Goal: Task Accomplishment & Management: Manage account settings

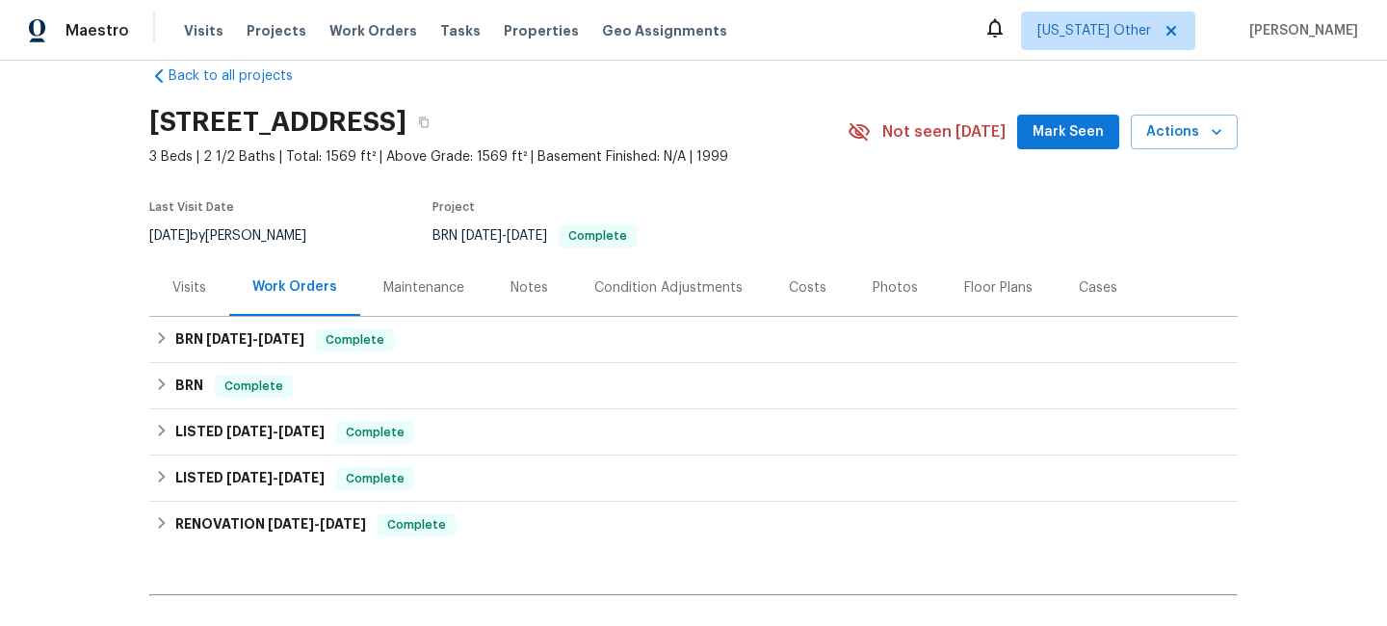
scroll to position [35, 0]
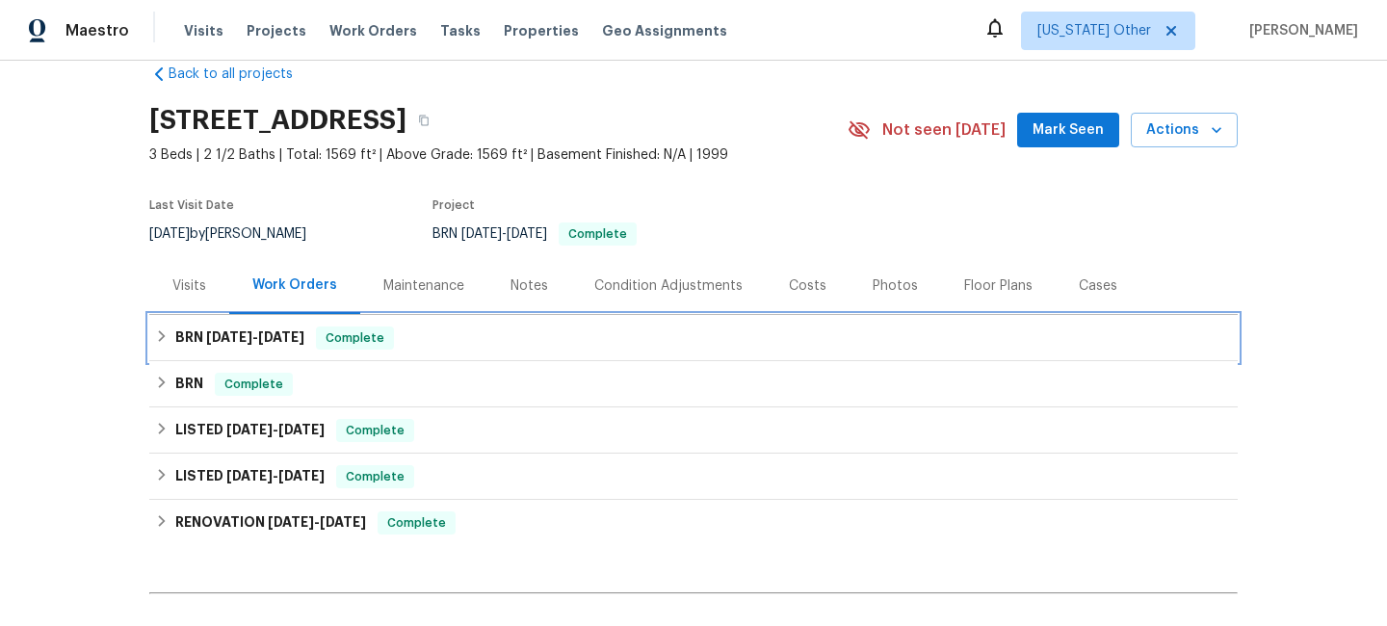
click at [218, 330] on span "[DATE]" at bounding box center [229, 336] width 46 height 13
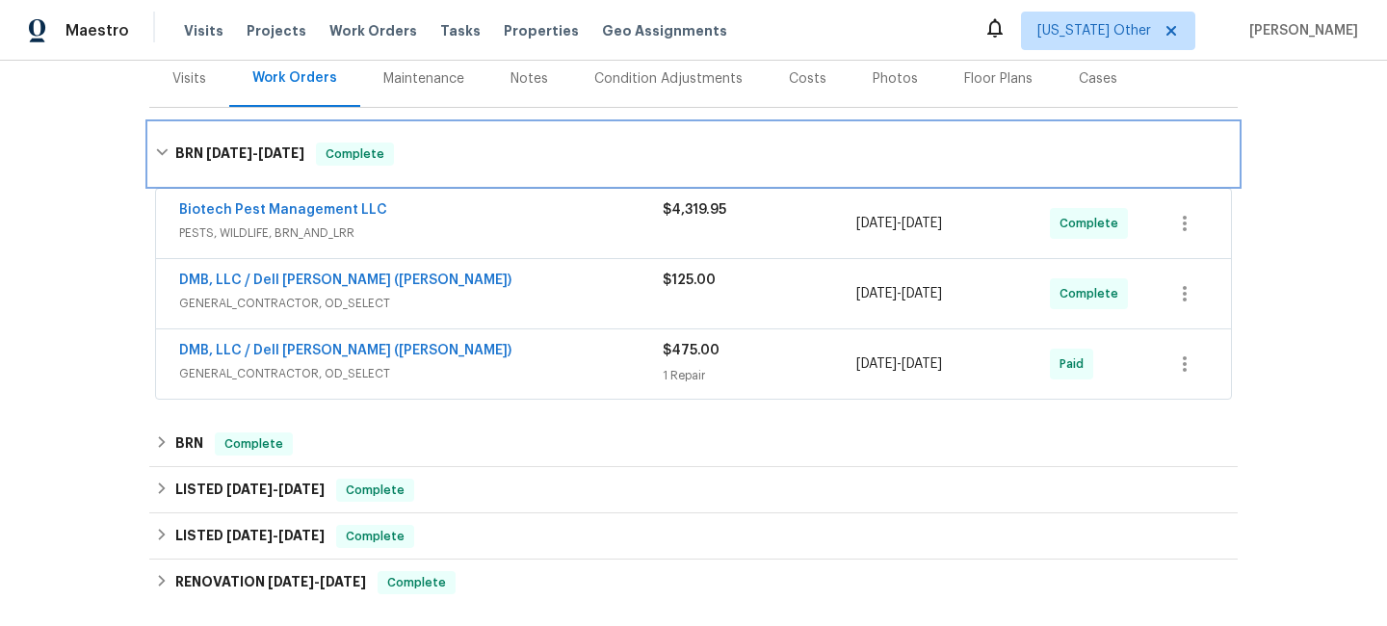
scroll to position [247, 0]
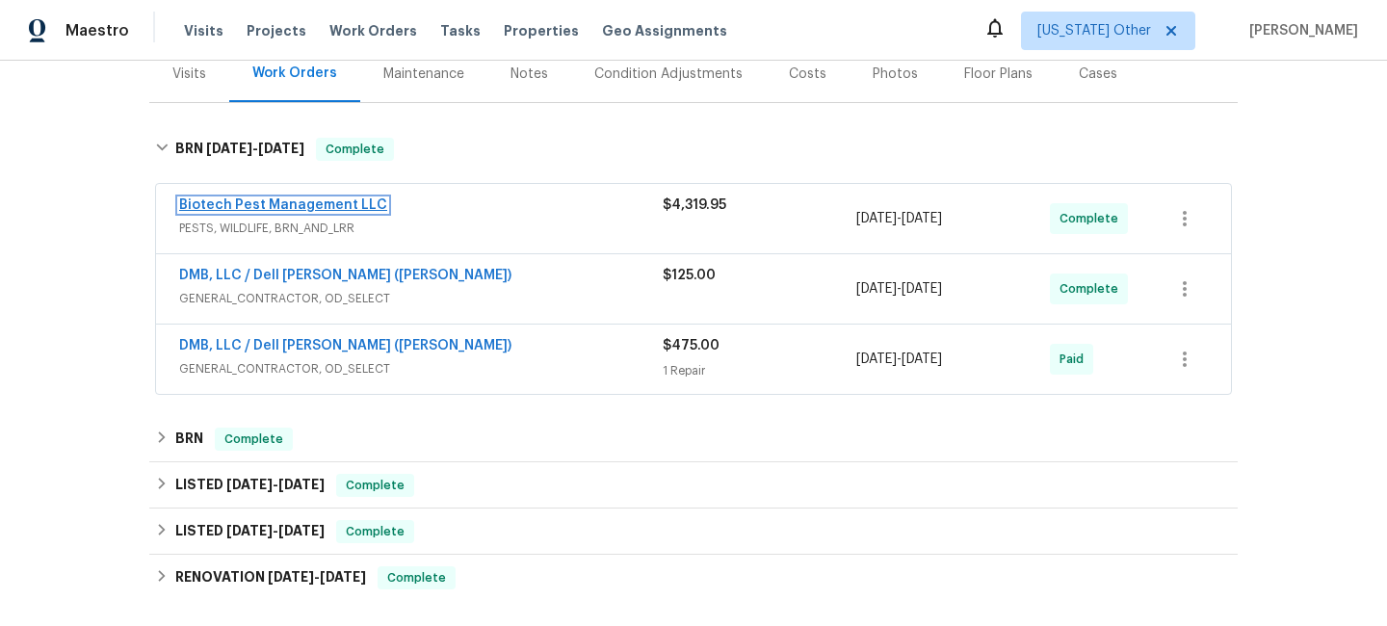
click at [234, 202] on link "Biotech Pest Management LLC" at bounding box center [283, 204] width 208 height 13
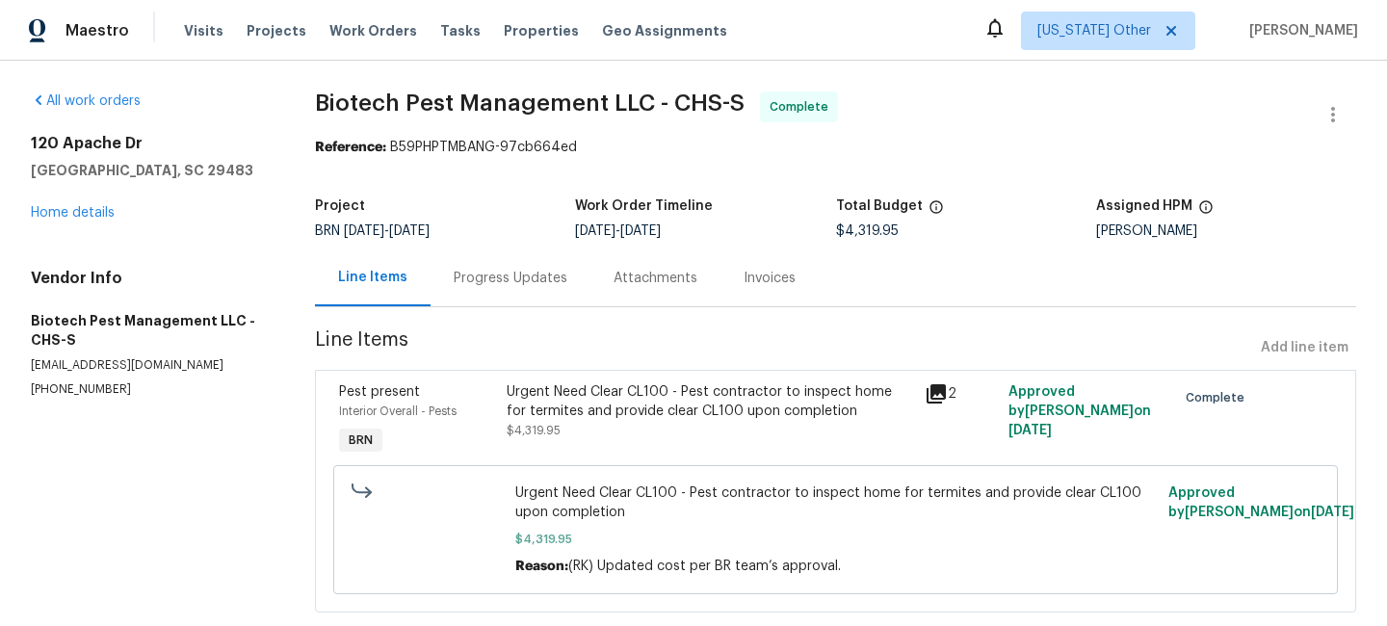
click at [936, 387] on icon at bounding box center [936, 393] width 19 height 19
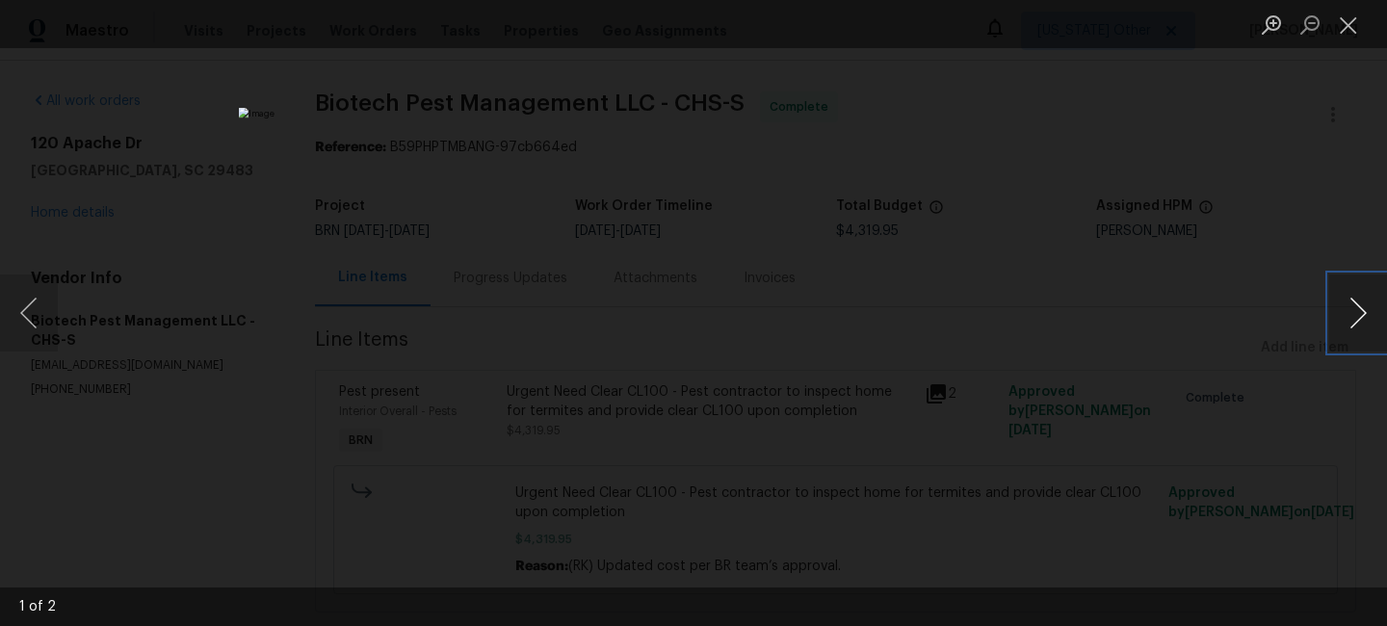
click at [1350, 313] on button "Next image" at bounding box center [1358, 312] width 58 height 77
click at [1347, 25] on button "Close lightbox" at bounding box center [1348, 25] width 39 height 34
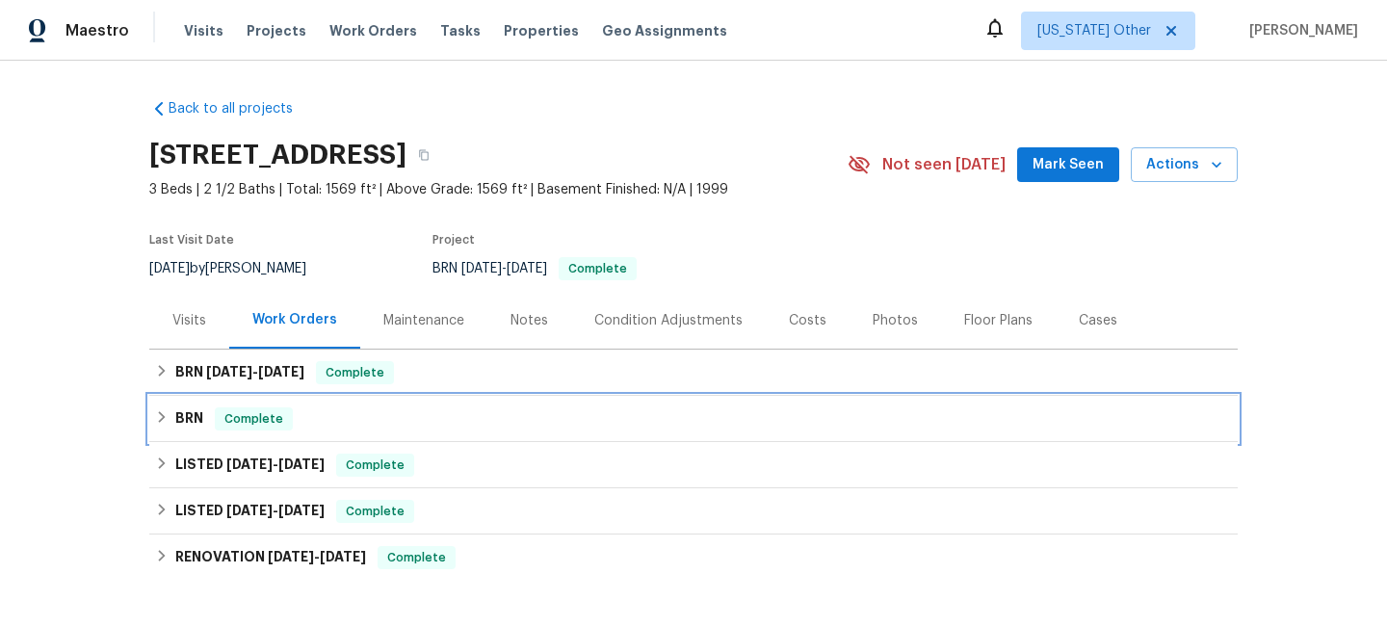
click at [176, 411] on h6 "BRN" at bounding box center [189, 418] width 28 height 23
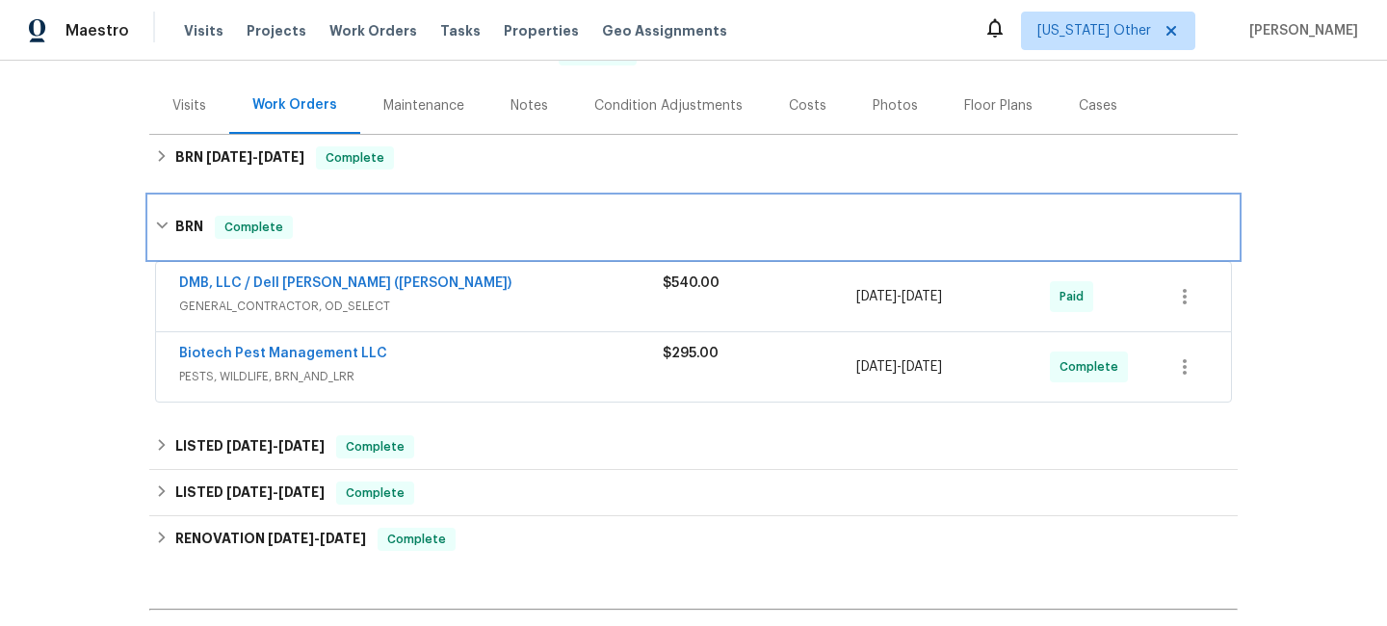
scroll to position [235, 0]
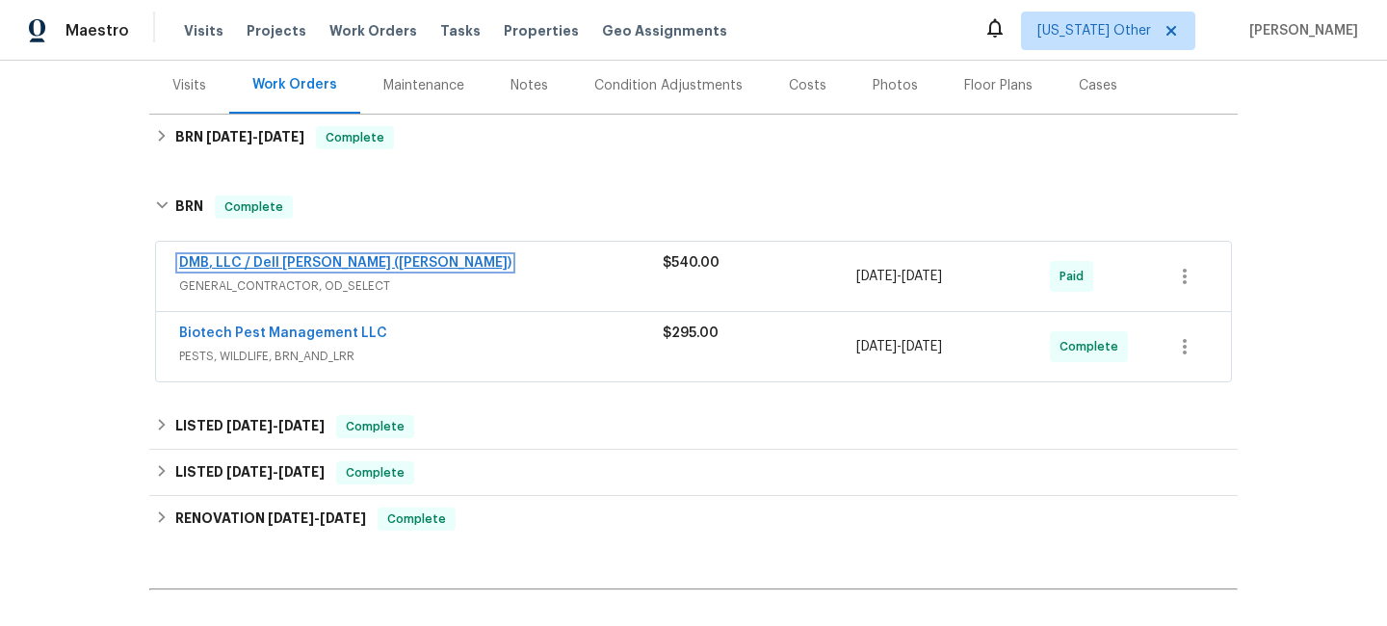
click at [246, 256] on link "DMB, LLC / Dell [PERSON_NAME] ([PERSON_NAME])" at bounding box center [345, 262] width 332 height 13
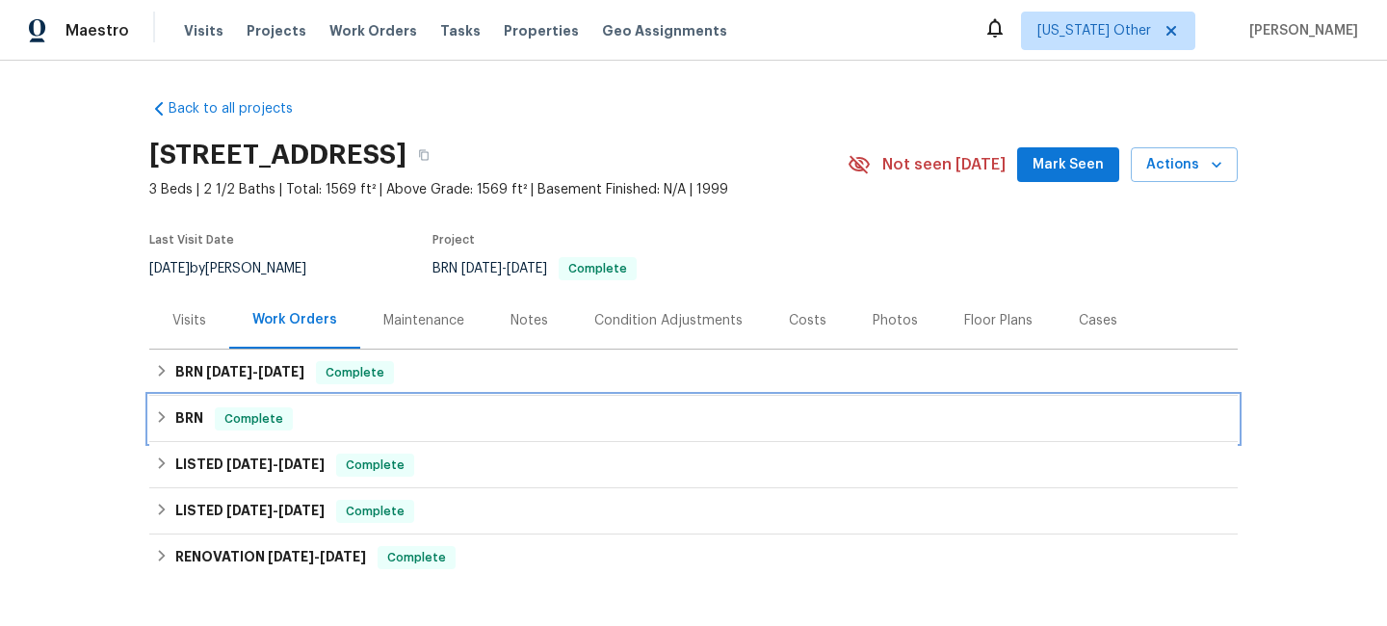
click at [189, 406] on div "BRN Complete" at bounding box center [693, 419] width 1088 height 46
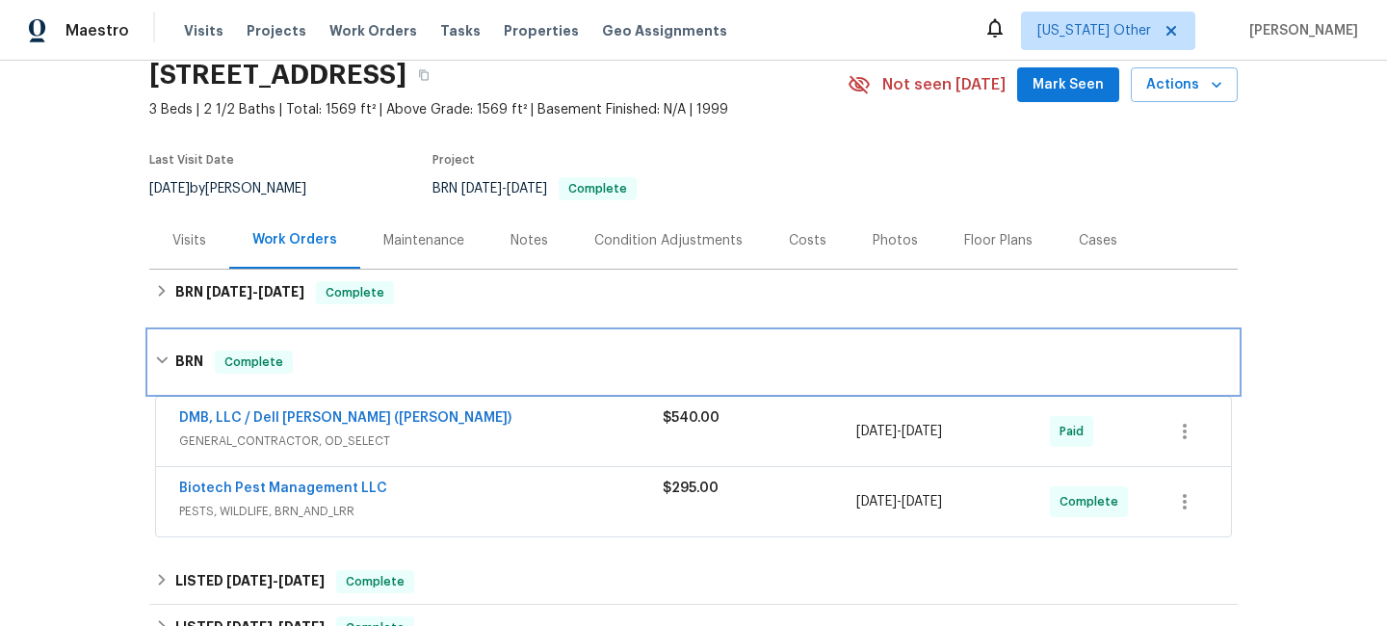
scroll to position [157, 0]
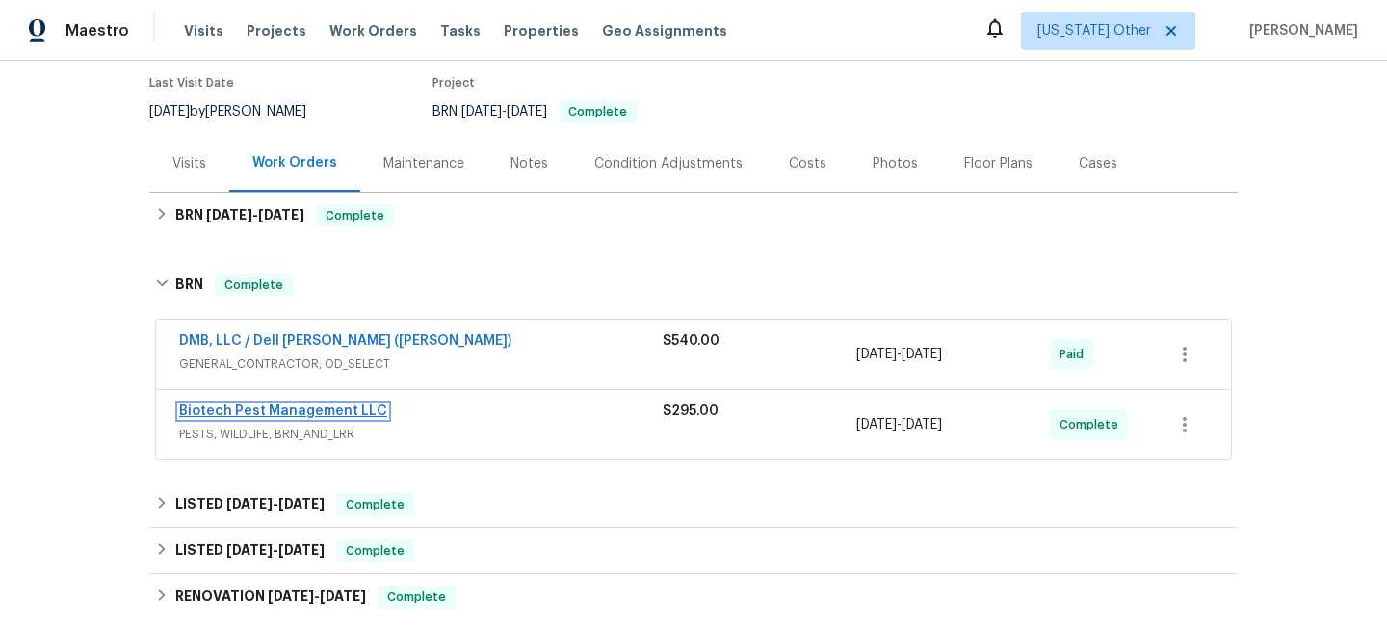
click at [226, 406] on link "Biotech Pest Management LLC" at bounding box center [283, 411] width 208 height 13
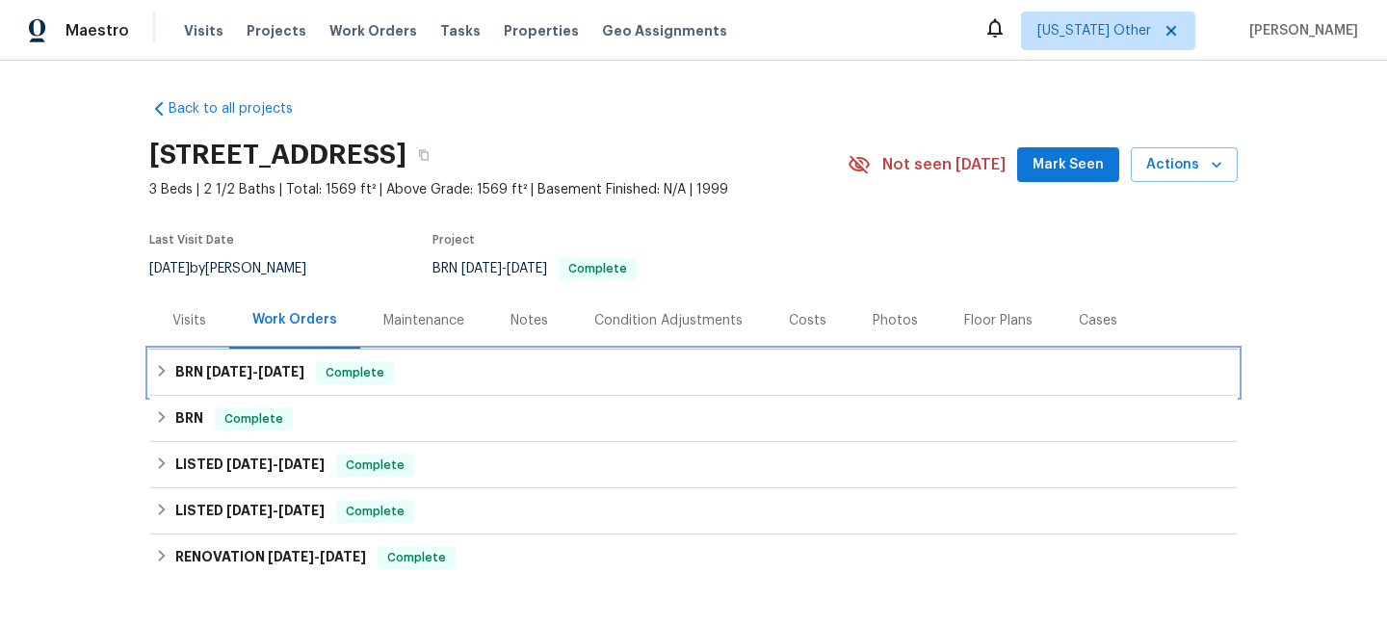
click at [216, 368] on span "[DATE]" at bounding box center [229, 371] width 46 height 13
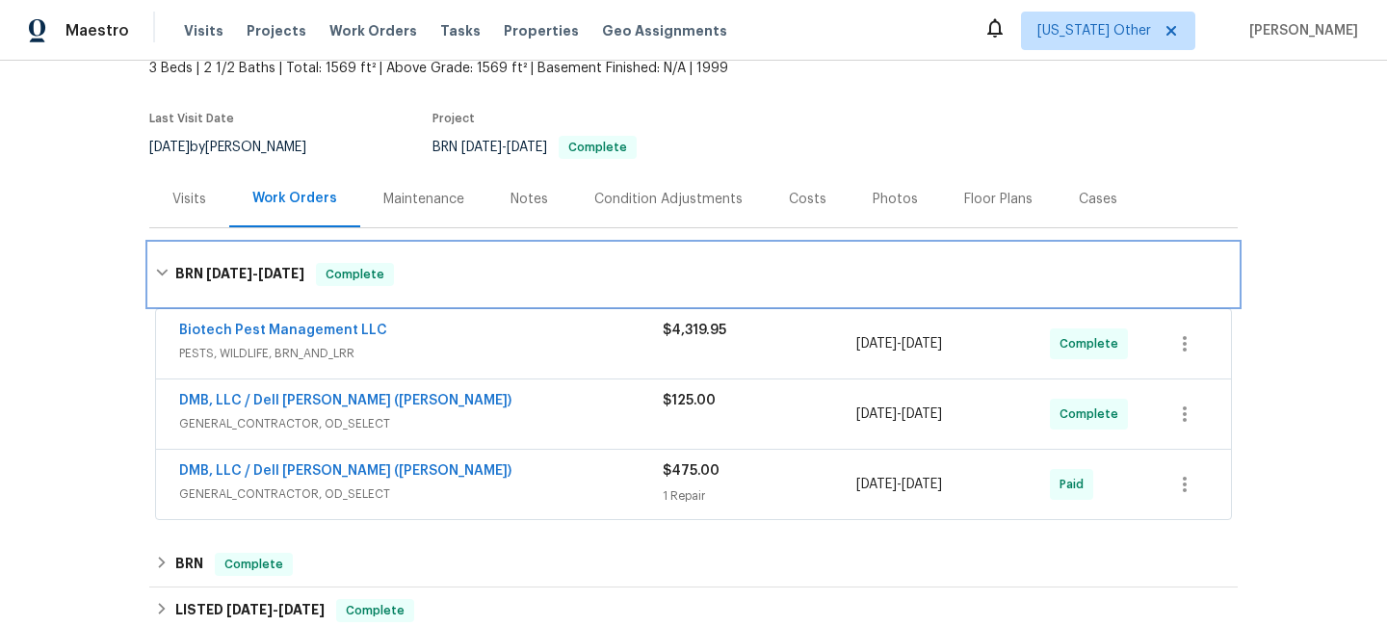
scroll to position [125, 0]
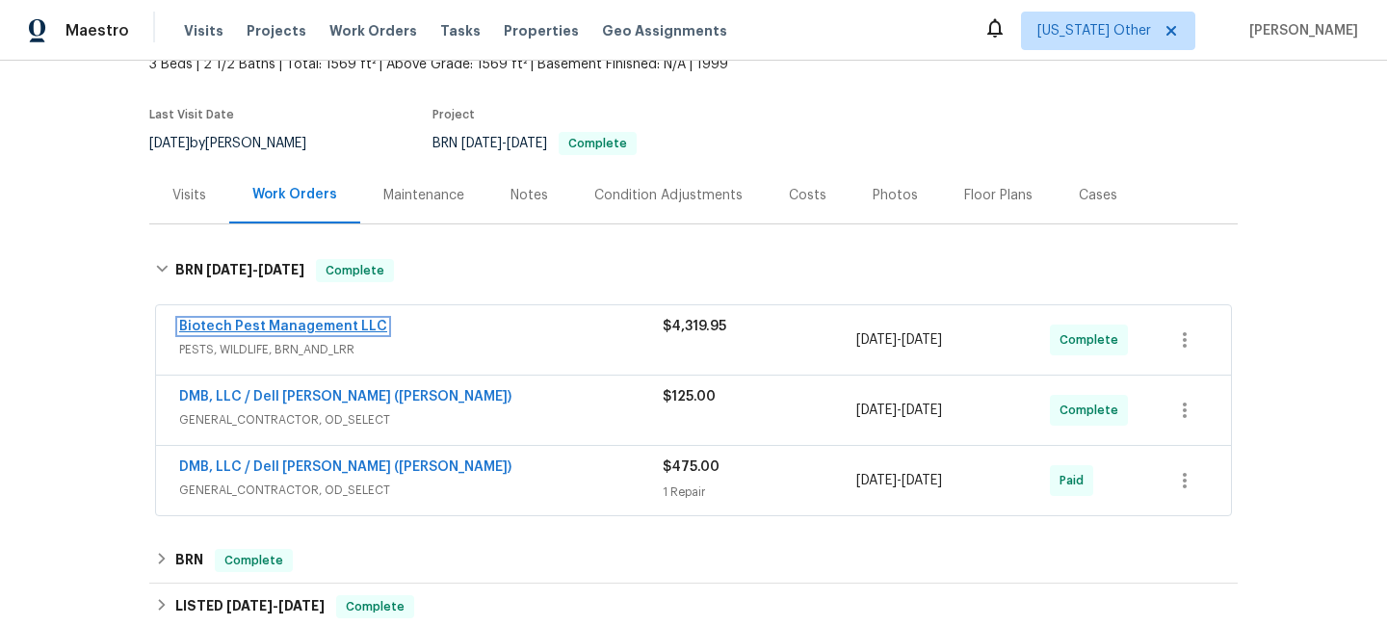
click at [229, 325] on link "Biotech Pest Management LLC" at bounding box center [283, 326] width 208 height 13
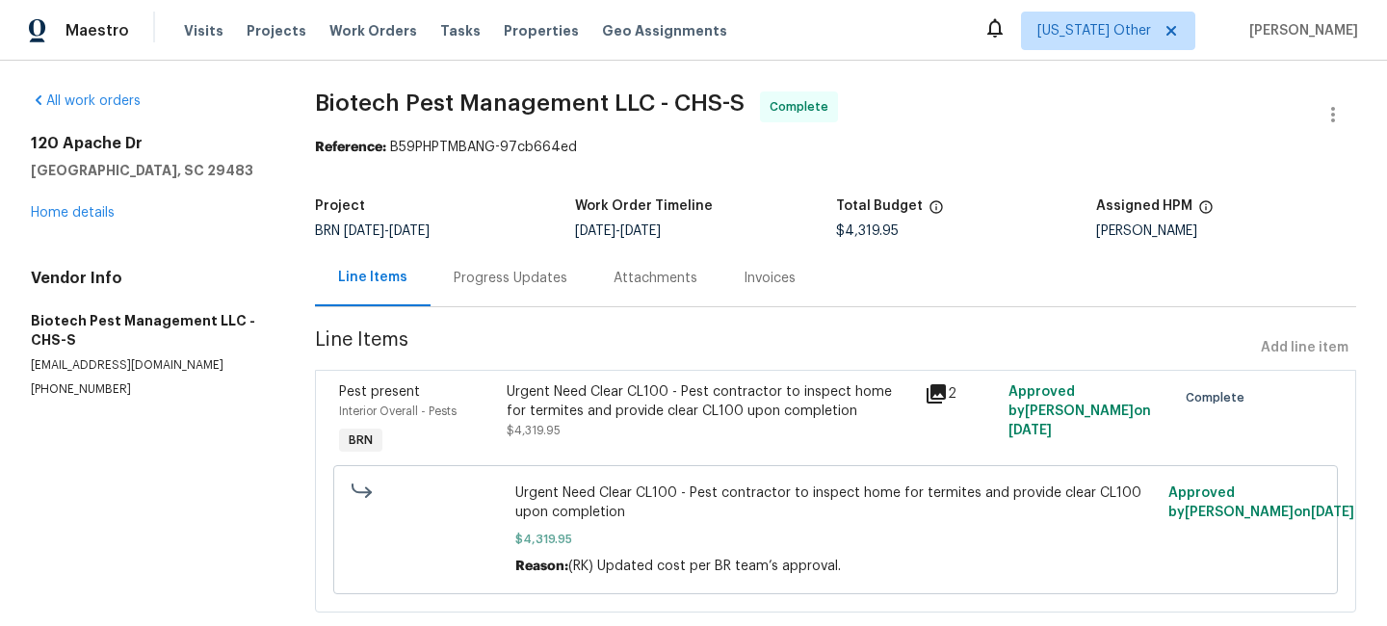
click at [477, 276] on div "Progress Updates" at bounding box center [511, 278] width 114 height 19
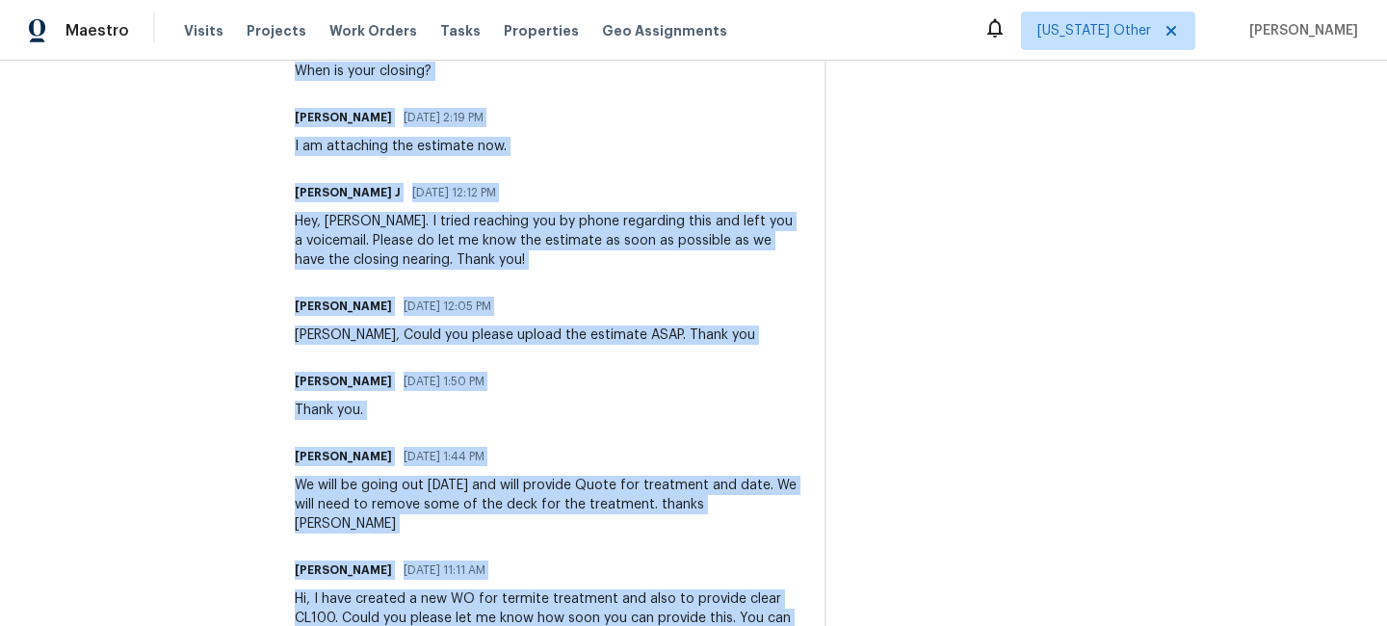
scroll to position [2616, 0]
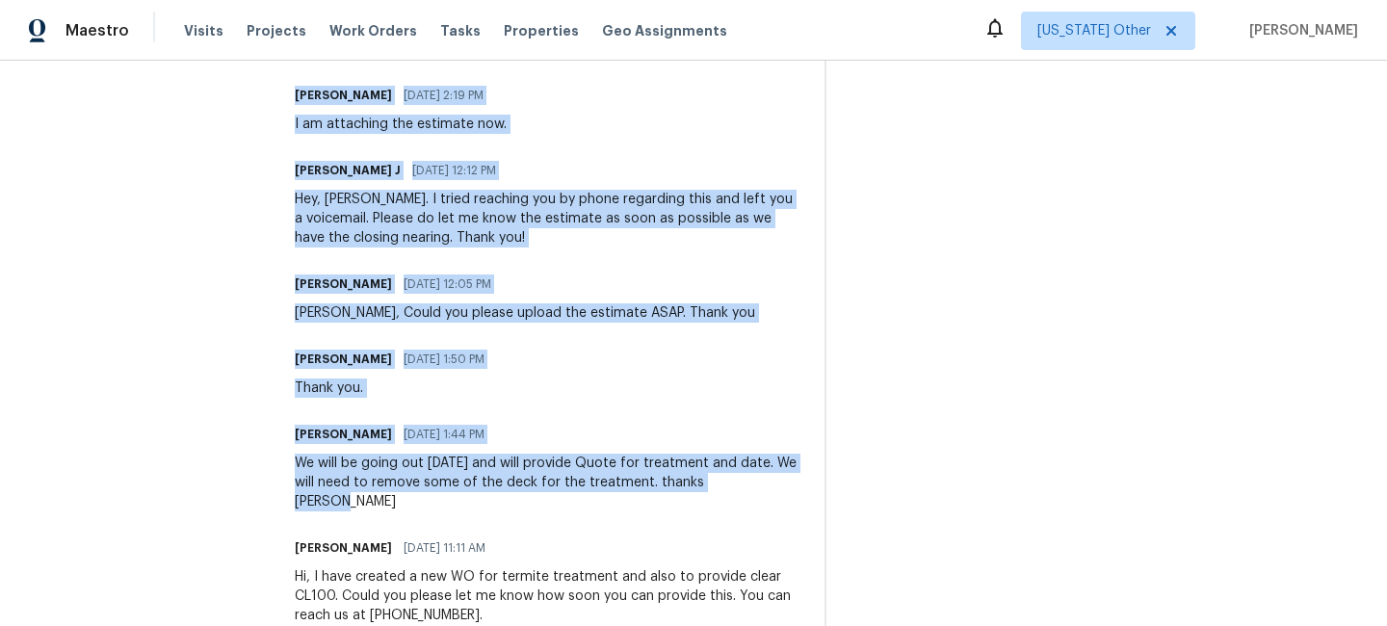
drag, startPoint x: 295, startPoint y: 189, endPoint x: 777, endPoint y: 492, distance: 570.0
copy div "[PERSON_NAME] [DATE] 10:49 AM Thank you for the update. One more question, Once…"
